Goal: Task Accomplishment & Management: Complete application form

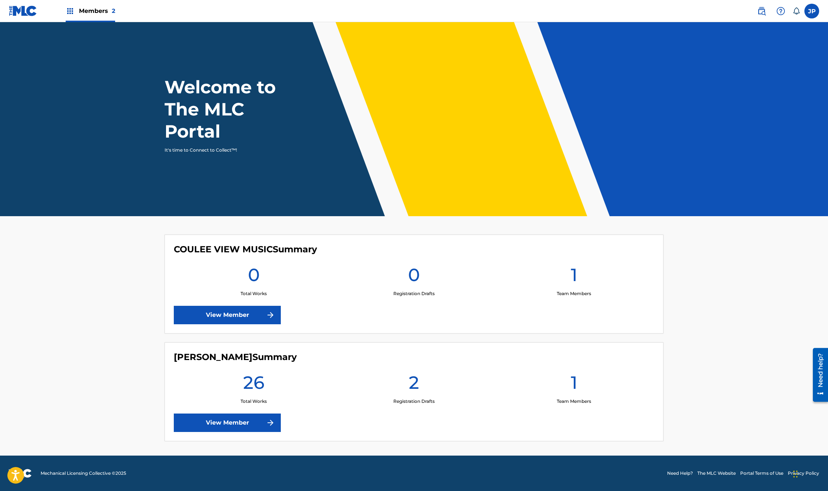
click at [222, 424] on link "View Member" at bounding box center [227, 422] width 107 height 18
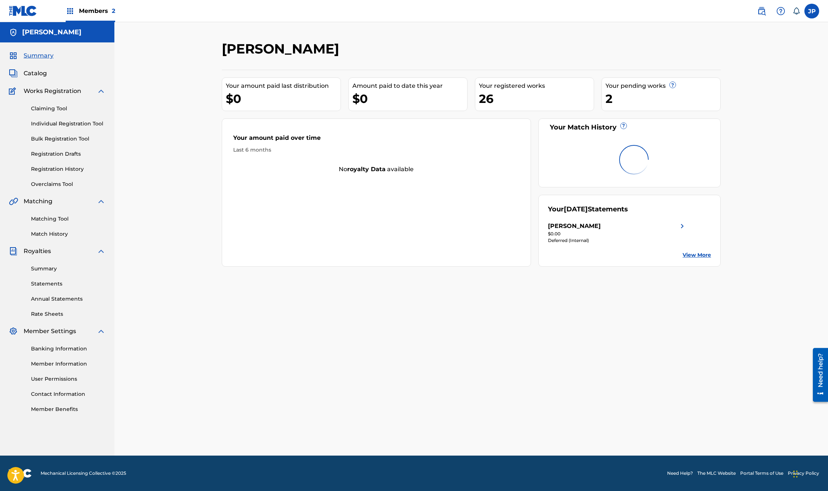
click at [66, 152] on link "Registration Drafts" at bounding box center [68, 154] width 74 height 8
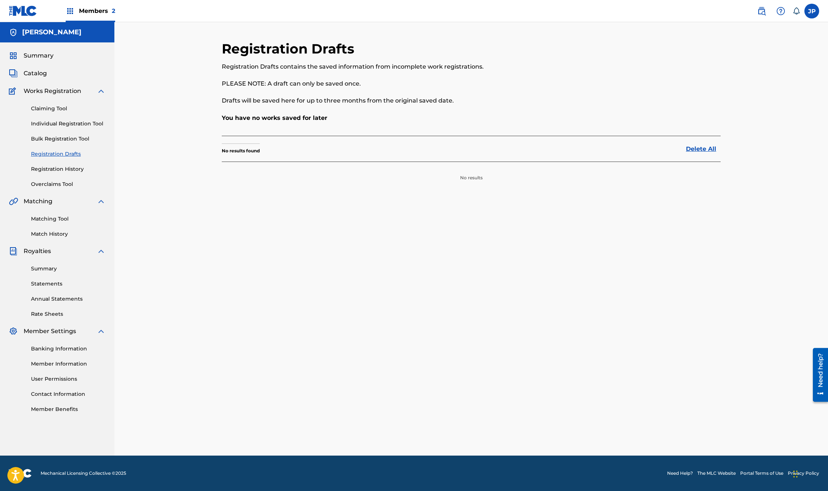
click at [49, 168] on link "Registration History" at bounding box center [68, 169] width 74 height 8
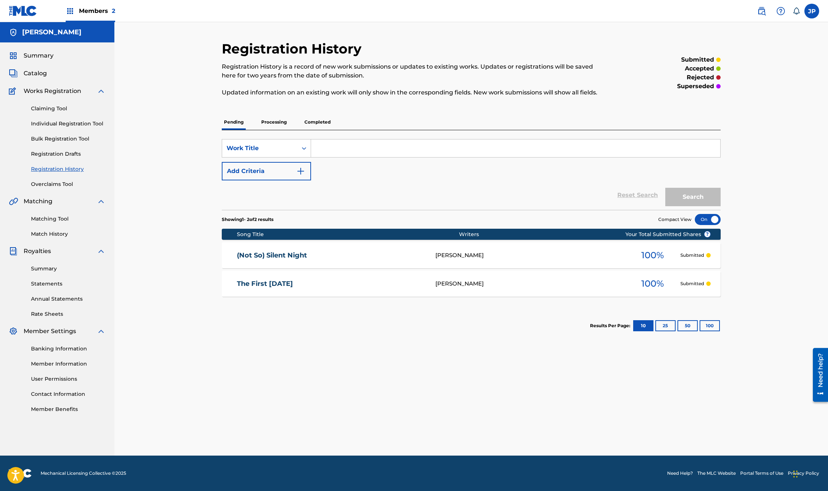
click at [46, 138] on link "Bulk Registration Tool" at bounding box center [68, 139] width 74 height 8
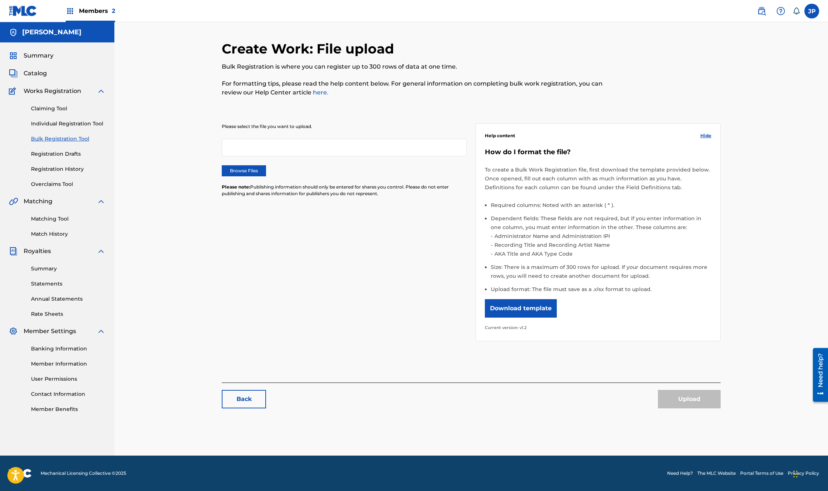
click at [235, 171] on label "Browse Files" at bounding box center [244, 170] width 44 height 11
click at [0, 0] on input "Browse Files" at bounding box center [0, 0] width 0 height 0
click at [242, 194] on p "Please note: Publishing information should only be entered for shares you contr…" at bounding box center [344, 190] width 245 height 13
click at [252, 169] on label "Browse Files" at bounding box center [244, 170] width 44 height 11
click at [0, 0] on input "Browse Files" at bounding box center [0, 0] width 0 height 0
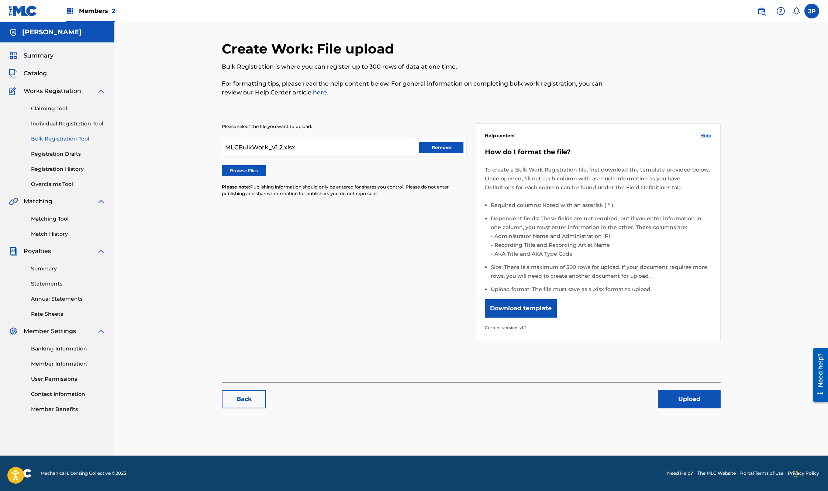
click at [688, 400] on button "Upload" at bounding box center [689, 399] width 63 height 18
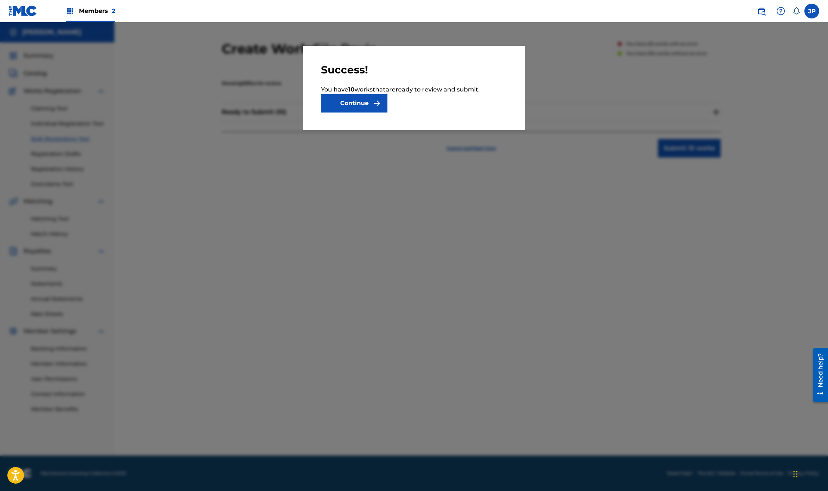
click at [358, 108] on button "Continue" at bounding box center [354, 103] width 66 height 18
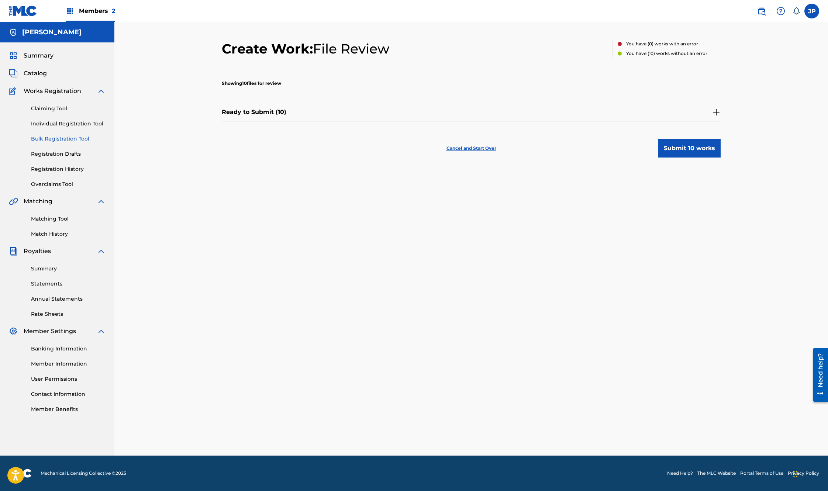
click at [680, 148] on button "Submit 10 works" at bounding box center [689, 148] width 63 height 18
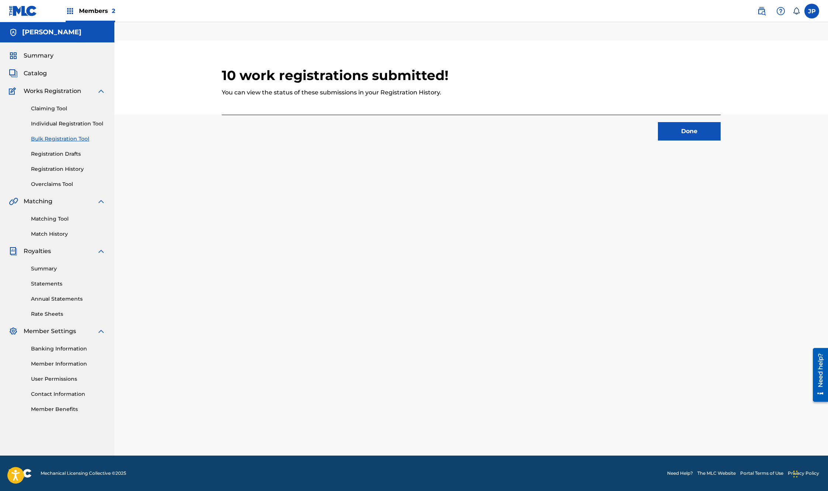
click at [679, 138] on button "Done" at bounding box center [689, 131] width 63 height 18
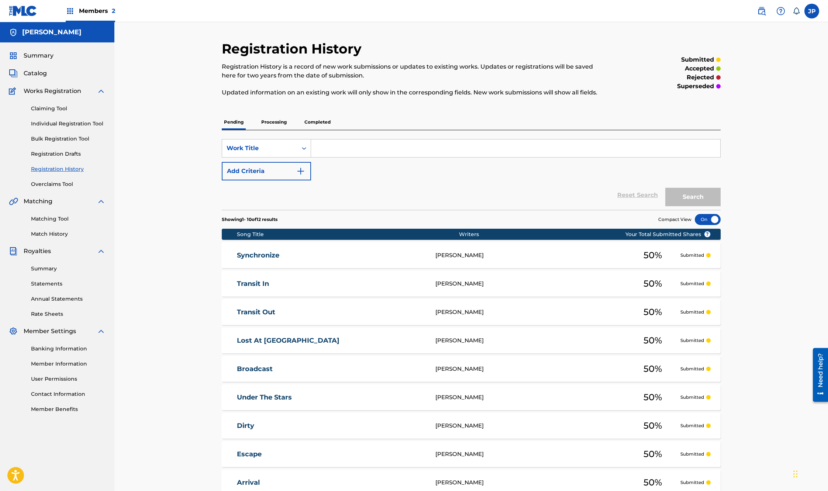
click at [274, 121] on p "Processing" at bounding box center [274, 121] width 30 height 15
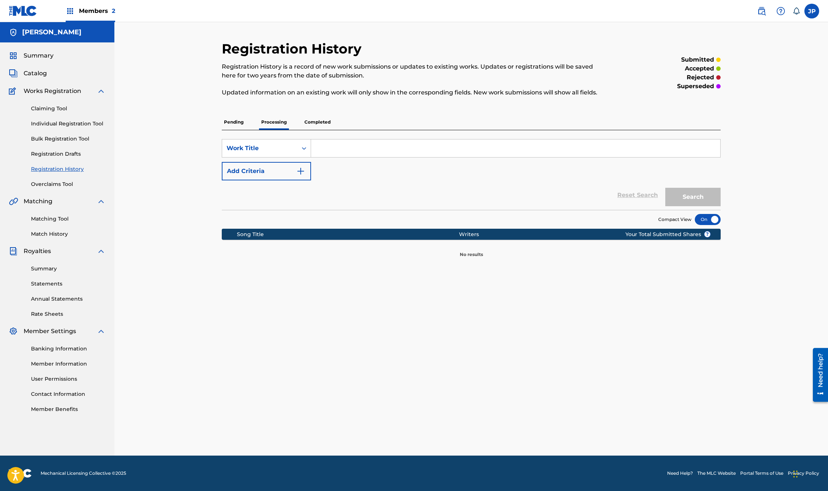
click at [307, 122] on p "Completed" at bounding box center [317, 121] width 31 height 15
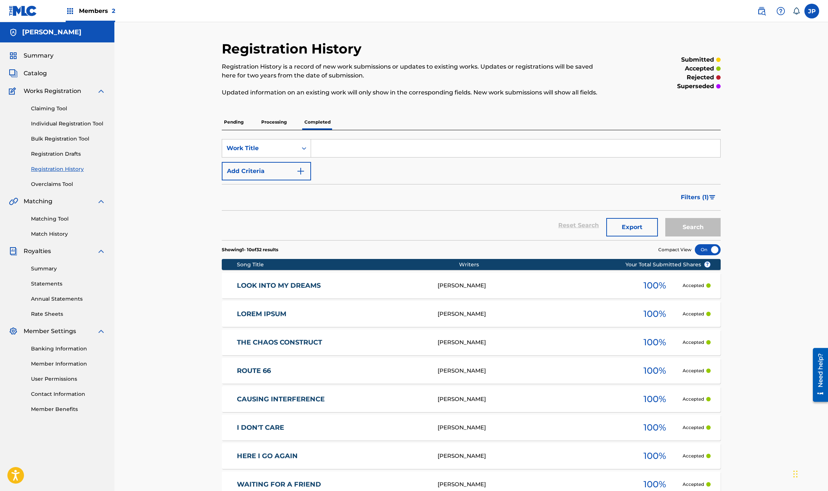
click at [238, 125] on p "Pending" at bounding box center [234, 121] width 24 height 15
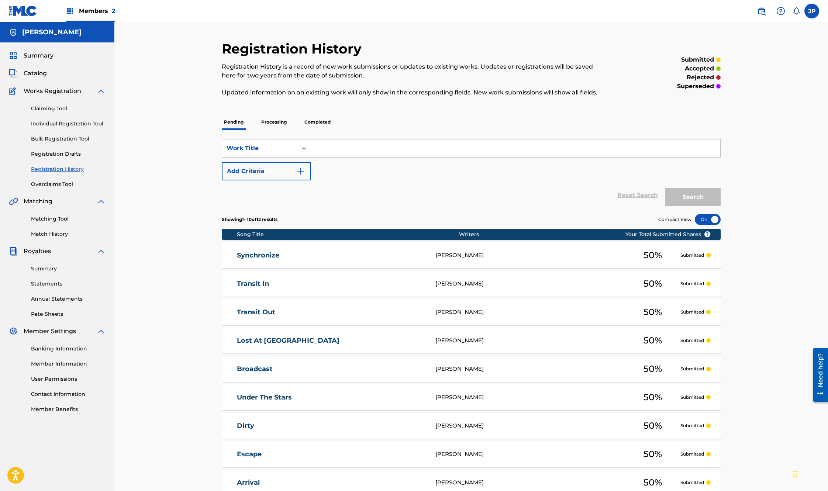
scroll to position [118, 0]
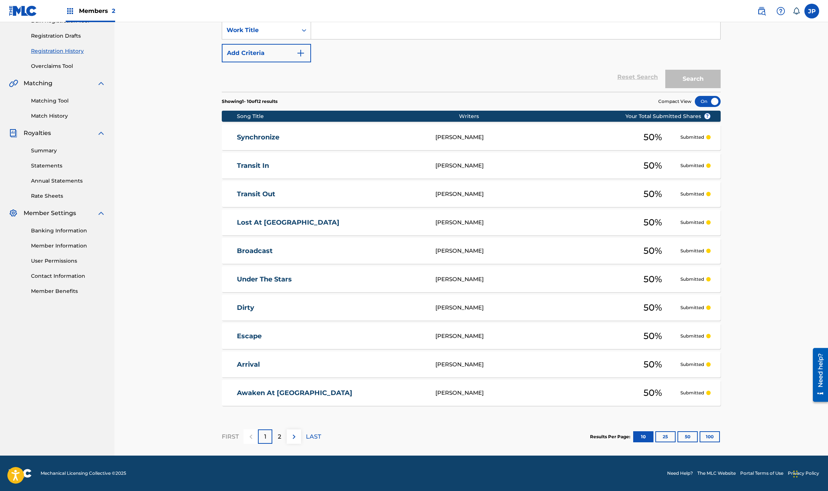
click at [280, 437] on p "2" at bounding box center [279, 436] width 3 height 9
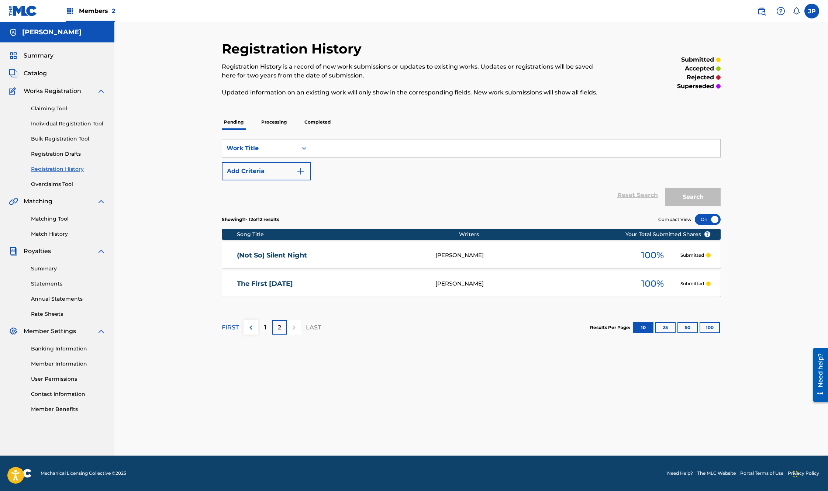
click at [280, 436] on div "Registration History Registration History is a record of new work submissions o…" at bounding box center [471, 248] width 516 height 415
click at [266, 325] on div "1" at bounding box center [265, 327] width 14 height 14
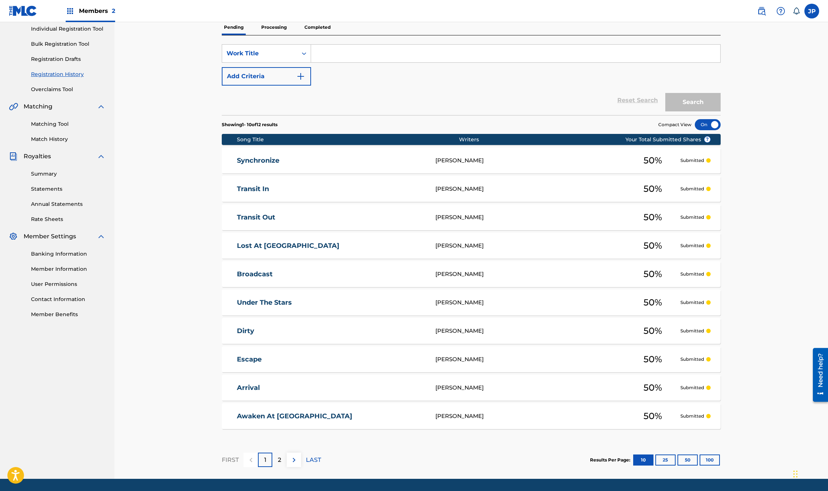
scroll to position [110, 0]
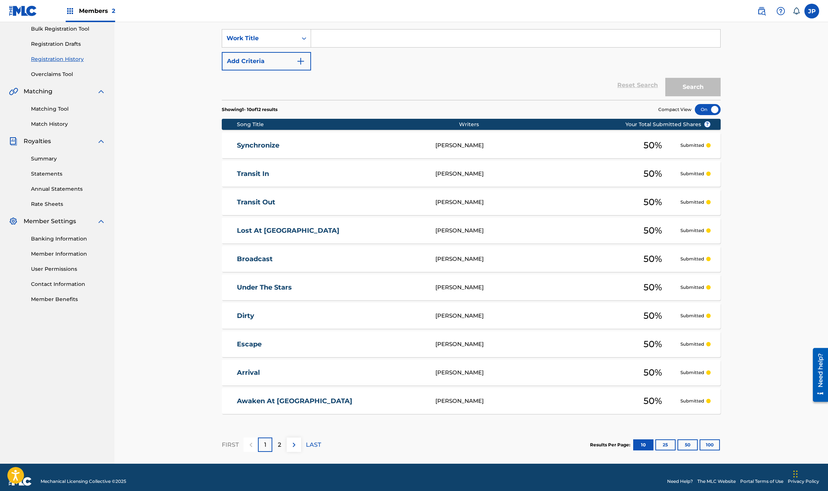
click at [259, 141] on div "Synchronize [PERSON_NAME] 50 % Submitted" at bounding box center [471, 145] width 499 height 26
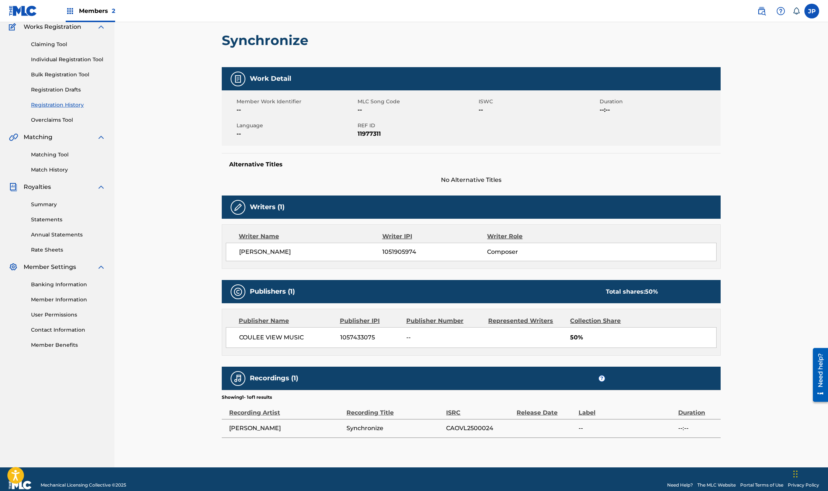
scroll to position [75, 0]
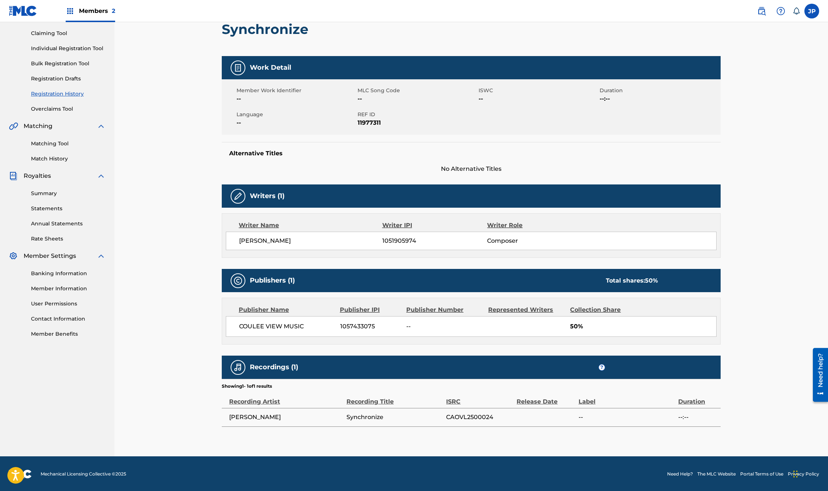
click at [90, 14] on span "Members 2" at bounding box center [97, 11] width 36 height 8
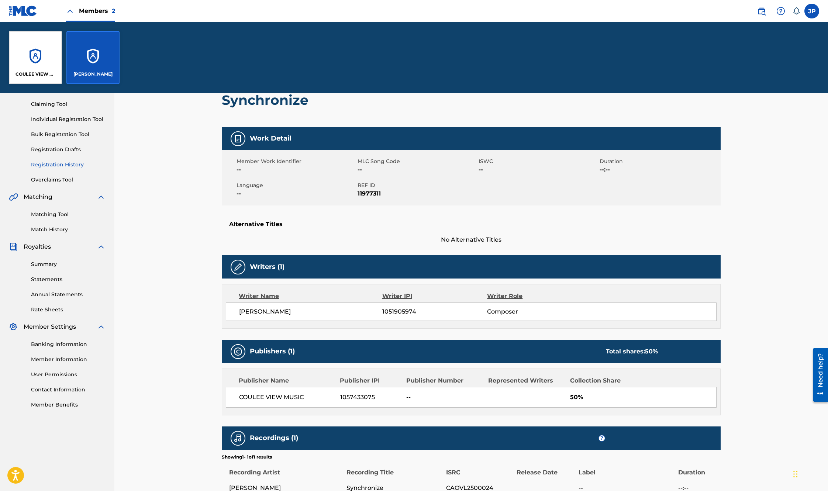
scroll to position [146, 0]
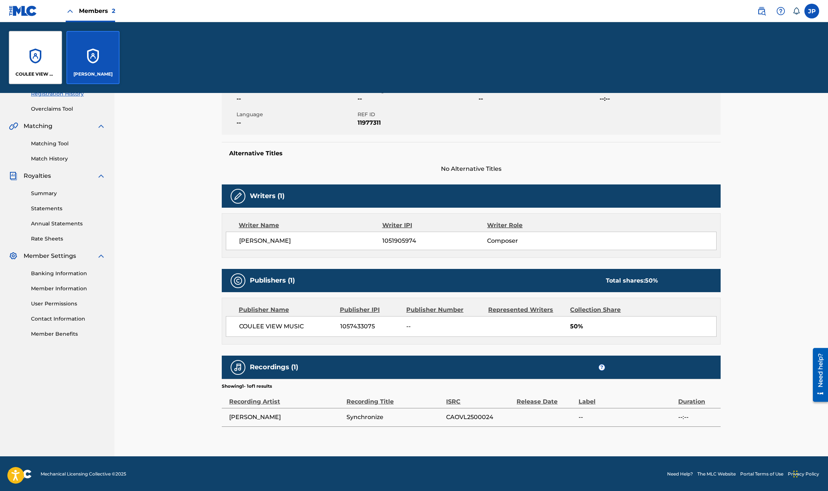
click at [32, 55] on div "COULEE VIEW MUSIC" at bounding box center [35, 57] width 53 height 53
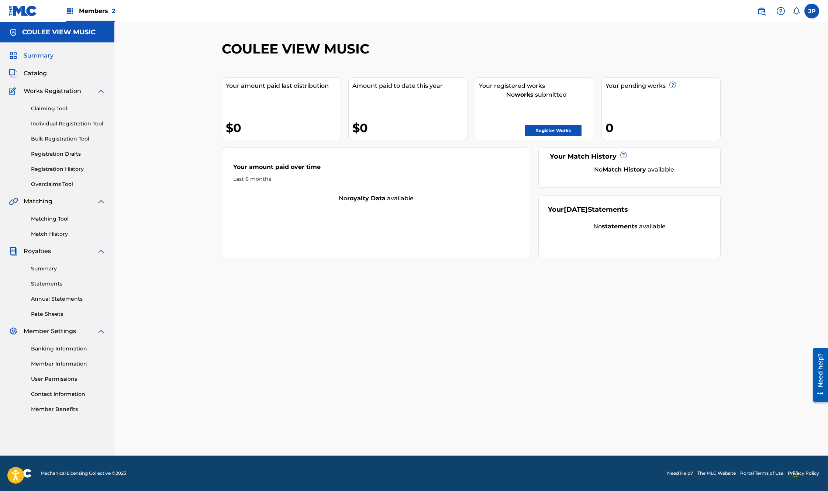
click at [48, 153] on link "Registration Drafts" at bounding box center [68, 154] width 74 height 8
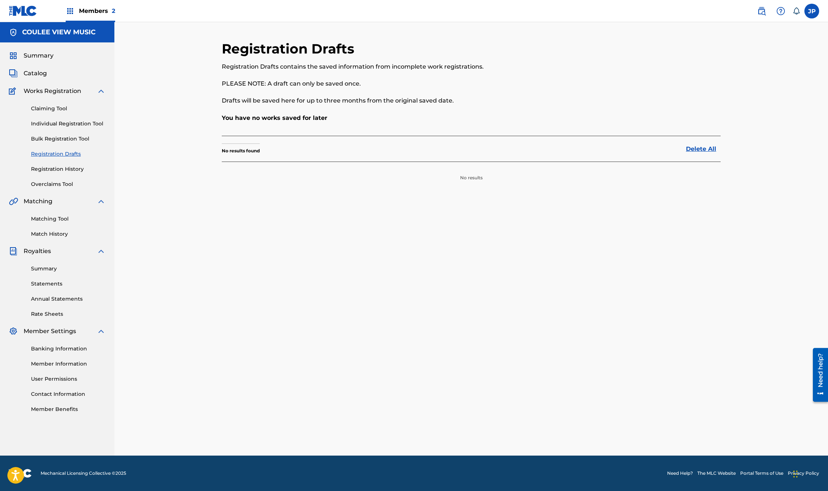
click at [48, 169] on link "Registration History" at bounding box center [68, 169] width 74 height 8
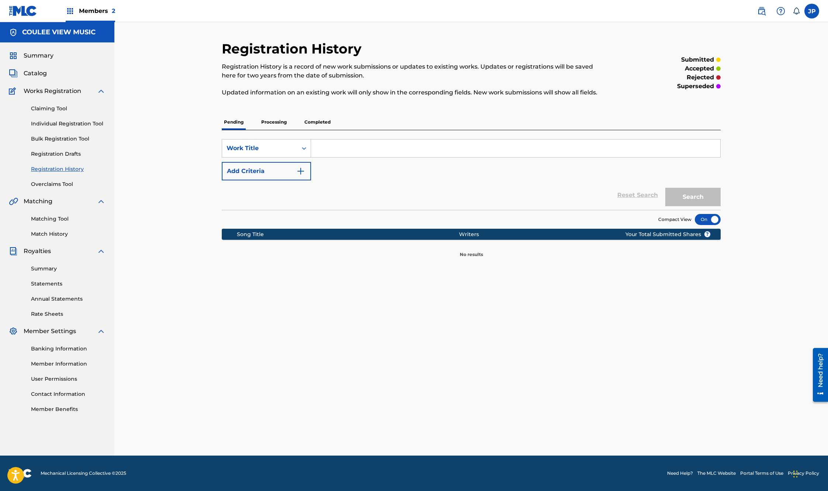
click at [48, 136] on link "Bulk Registration Tool" at bounding box center [68, 139] width 74 height 8
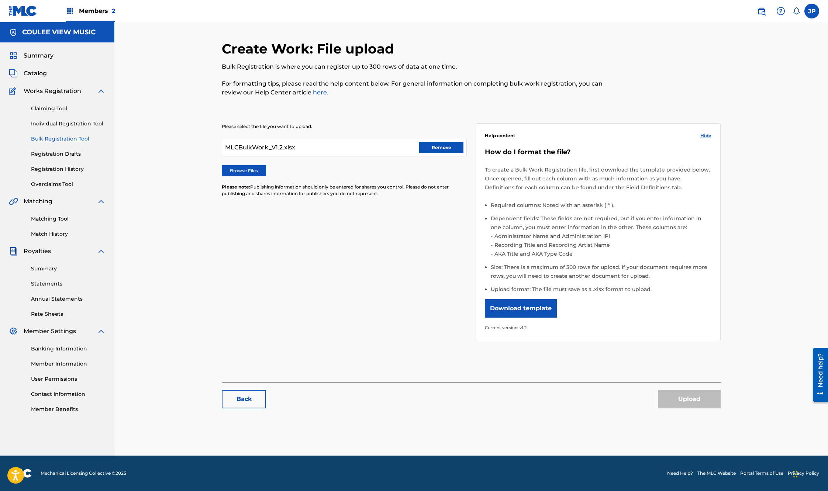
click at [257, 170] on label "Browse Files" at bounding box center [244, 170] width 44 height 11
click at [0, 0] on input "Browse Files" at bounding box center [0, 0] width 0 height 0
click at [689, 396] on button "Upload" at bounding box center [689, 399] width 63 height 18
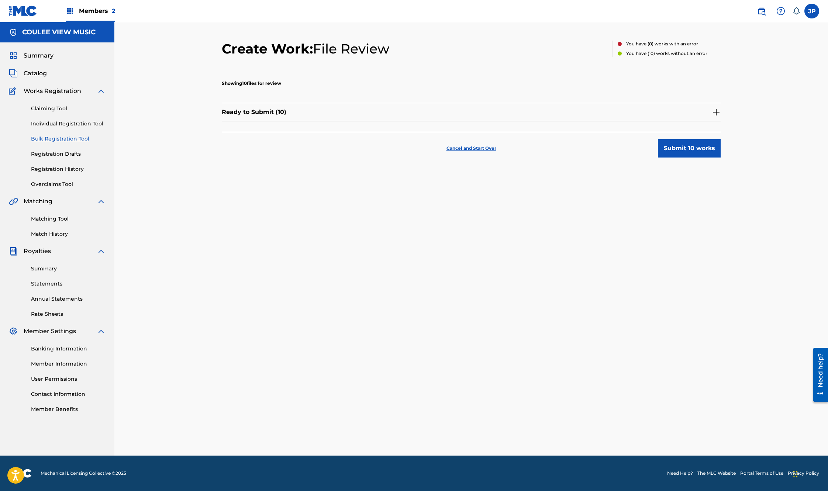
click at [674, 147] on button "Submit 10 works" at bounding box center [689, 148] width 63 height 18
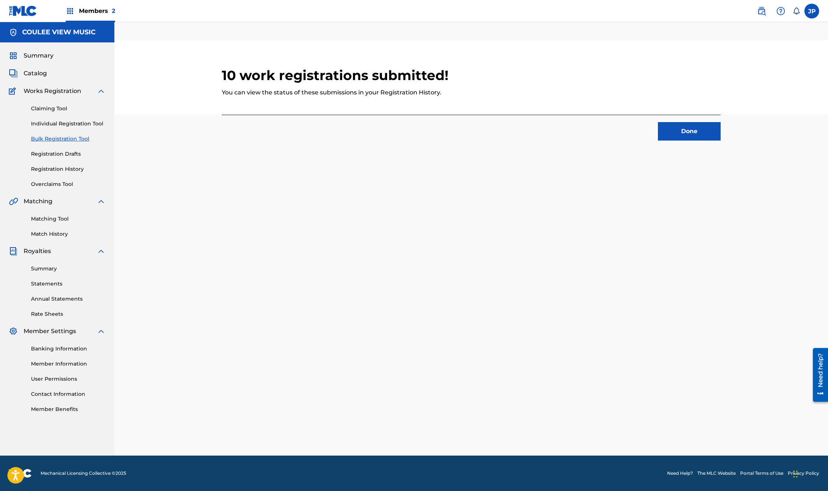
click at [683, 135] on button "Done" at bounding box center [689, 131] width 63 height 18
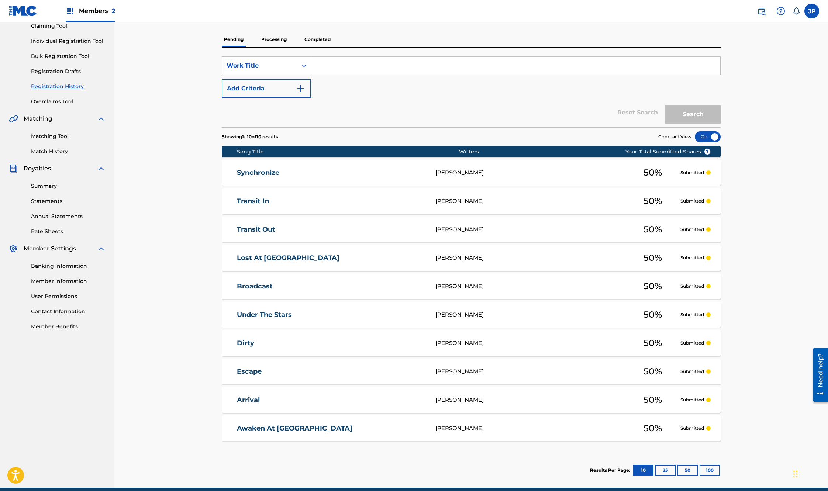
scroll to position [115, 0]
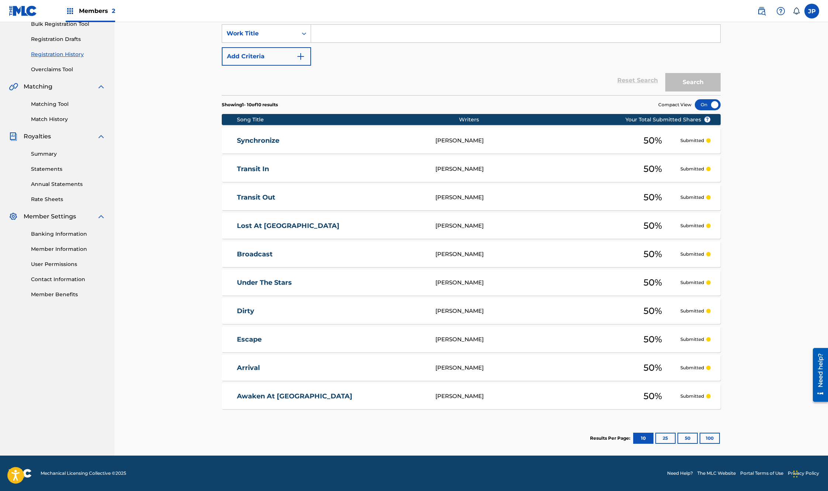
click at [256, 143] on link "Synchronize" at bounding box center [331, 140] width 189 height 8
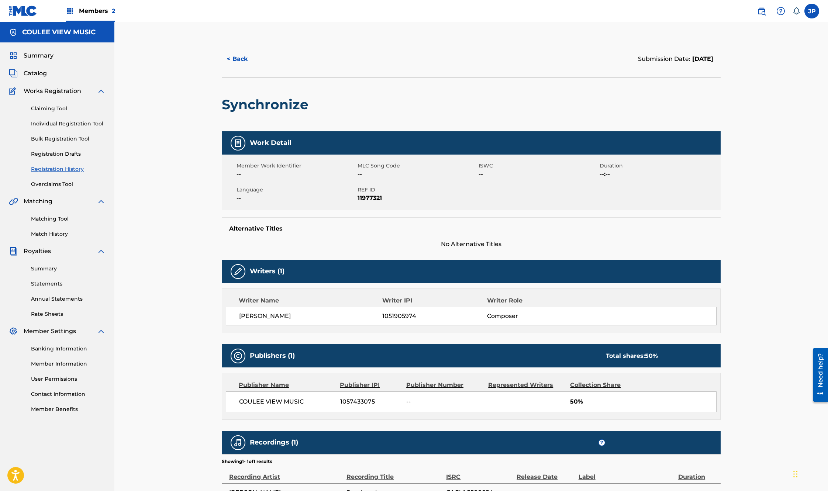
scroll to position [75, 0]
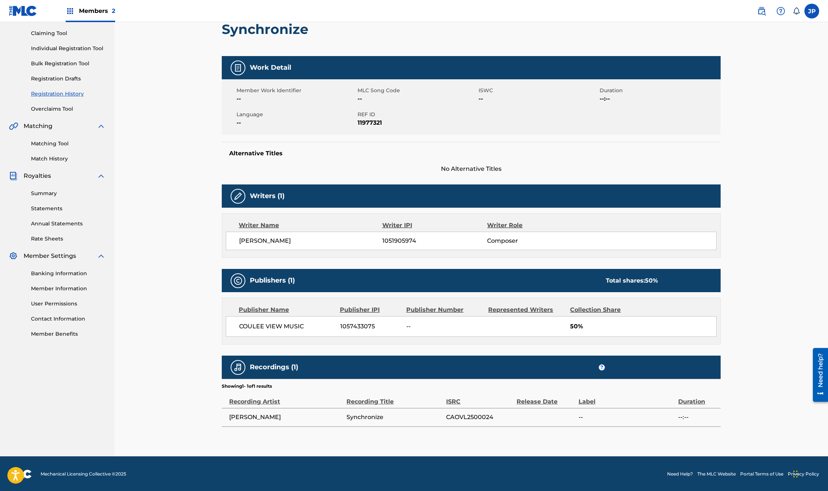
click at [90, 10] on span "Members 2" at bounding box center [97, 11] width 36 height 8
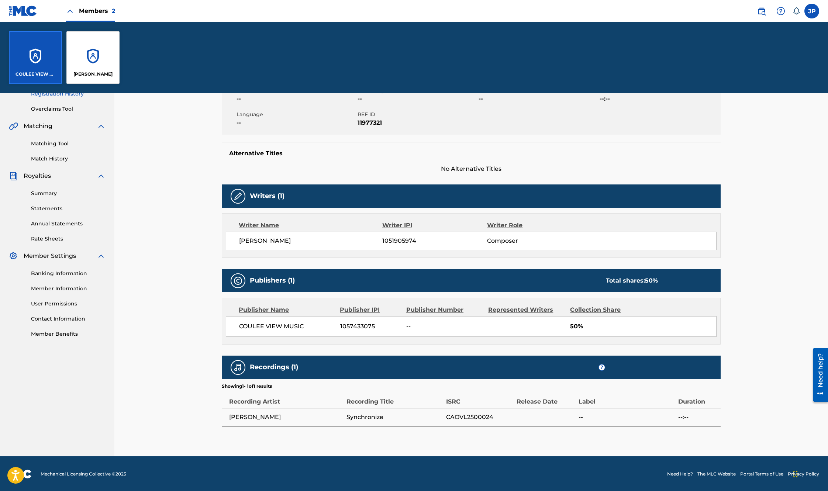
click at [96, 64] on div "[PERSON_NAME]" at bounding box center [92, 57] width 53 height 53
